Goal: Use online tool/utility: Utilize a website feature to perform a specific function

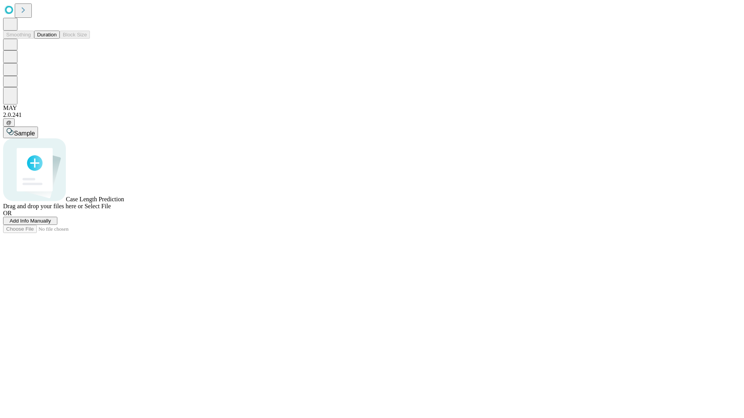
click at [57, 39] on button "Duration" at bounding box center [47, 35] width 26 height 8
click at [51, 224] on span "Add Info Manually" at bounding box center [30, 221] width 41 height 6
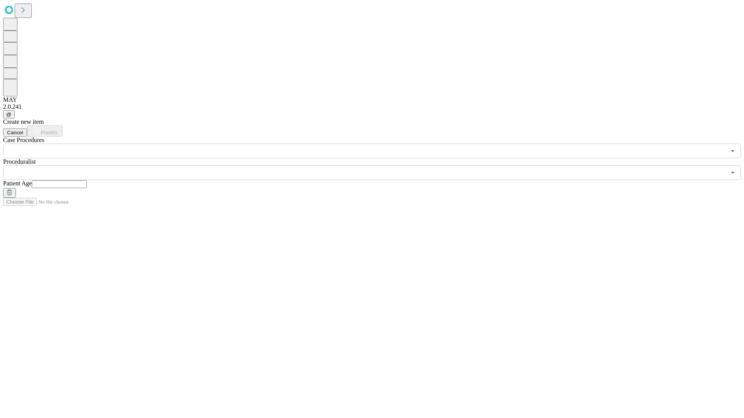
click at [87, 181] on input "text" at bounding box center [59, 185] width 55 height 8
type input "**"
click at [377, 165] on input "text" at bounding box center [364, 172] width 723 height 15
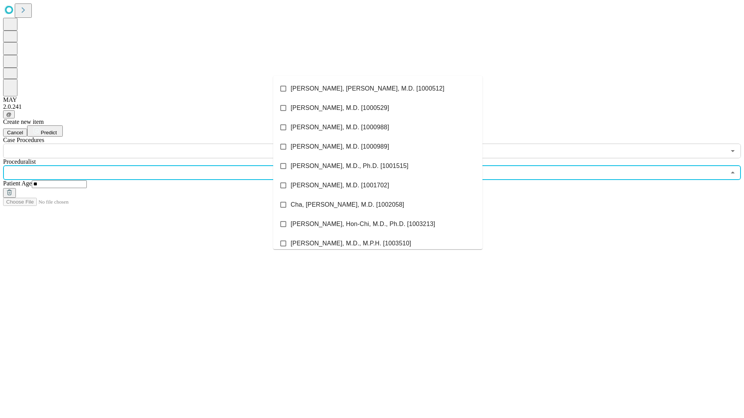
click at [378, 89] on li "[PERSON_NAME], [PERSON_NAME], M.D. [1000512]" at bounding box center [377, 88] width 209 height 19
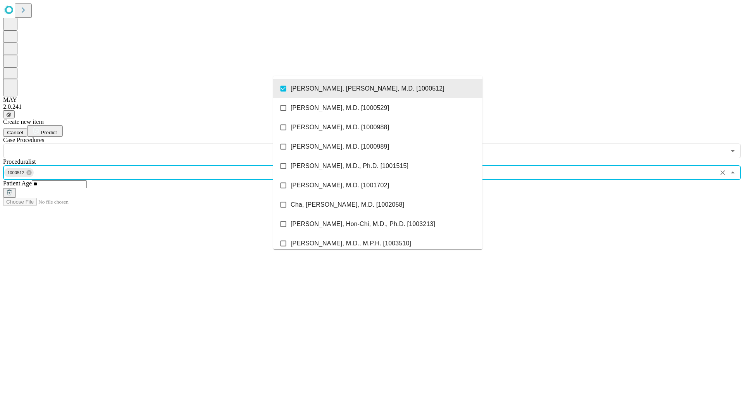
click at [163, 144] on input "text" at bounding box center [364, 151] width 723 height 15
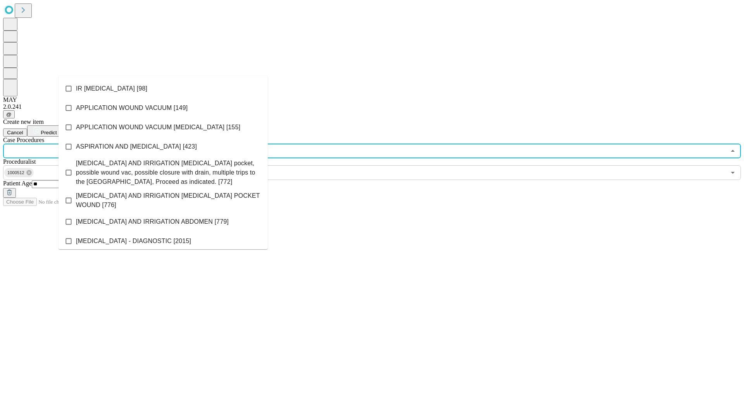
click at [163, 89] on li "IR [MEDICAL_DATA] [98]" at bounding box center [163, 88] width 209 height 19
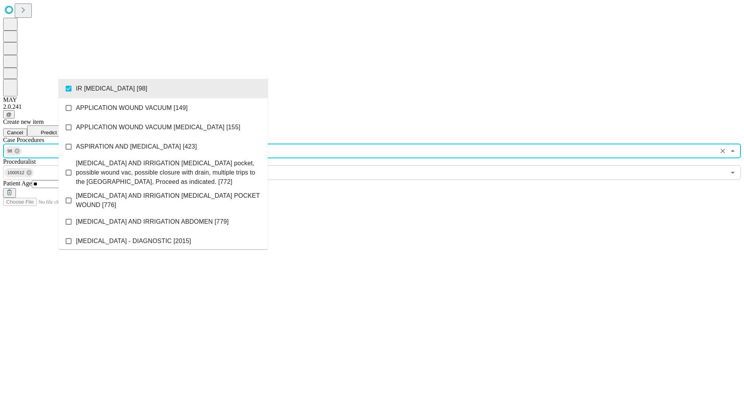
click at [57, 130] on span "Predict" at bounding box center [49, 133] width 16 height 6
